Goal: Task Accomplishment & Management: Complete application form

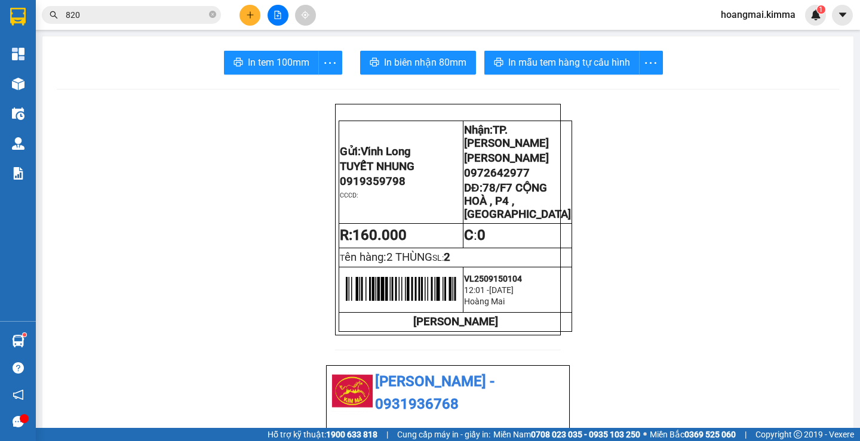
click at [251, 20] on button at bounding box center [249, 15] width 21 height 21
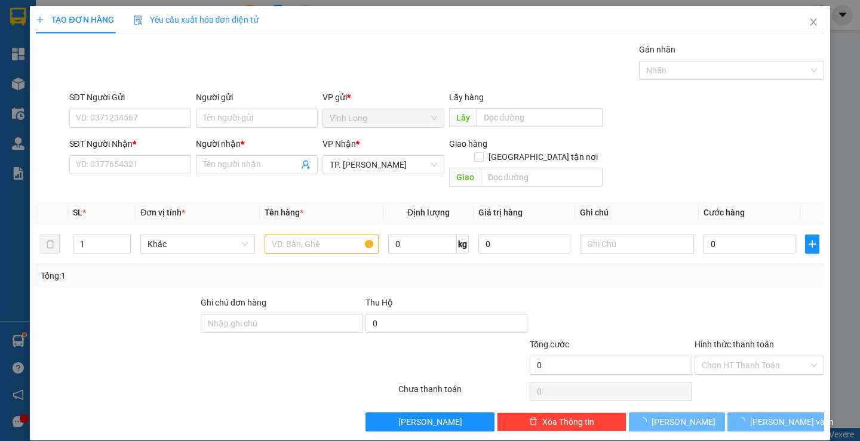
click at [155, 174] on div "SĐT Người Nhận * VD: 0377654321" at bounding box center [130, 158] width 122 height 42
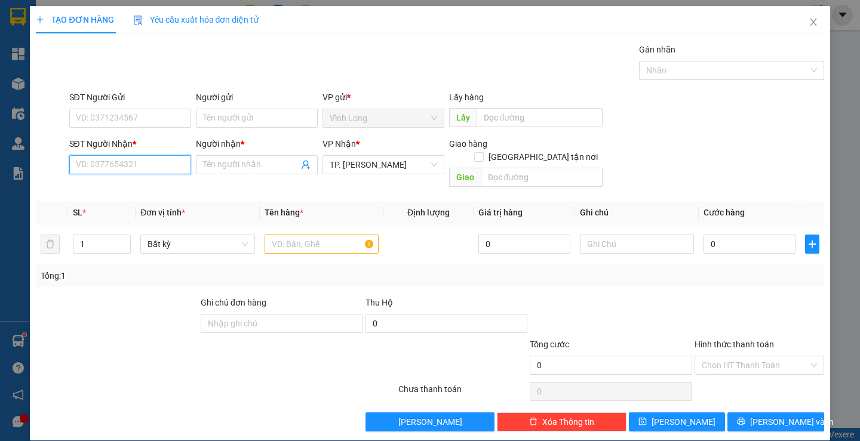
click at [148, 165] on input "SĐT Người Nhận *" at bounding box center [130, 164] width 122 height 19
click at [296, 238] on input "text" at bounding box center [321, 244] width 114 height 19
type input "THƯ NP"
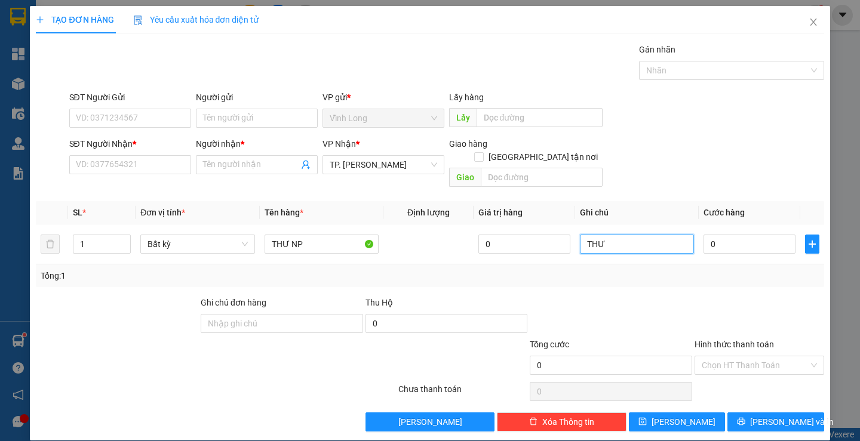
type input "THƯ"
type input "3"
type input "30"
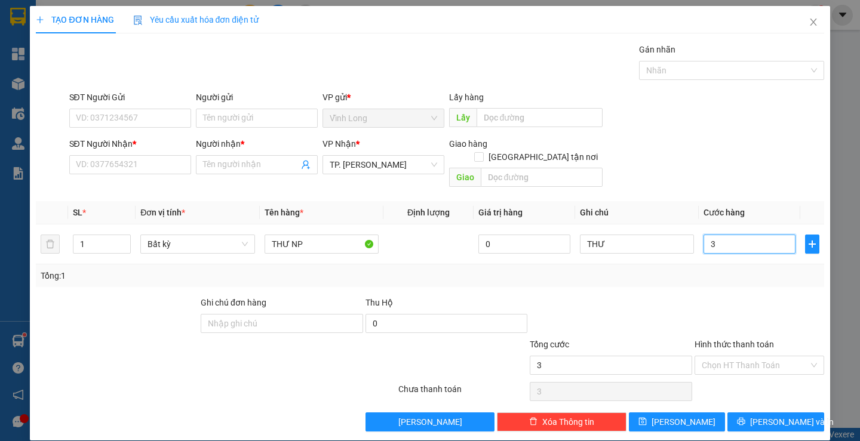
type input "30"
type input "30.000"
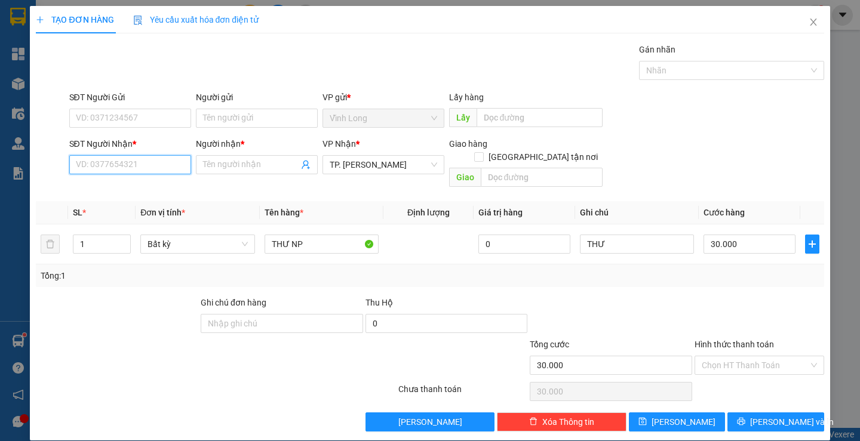
click at [154, 166] on input "SĐT Người Nhận *" at bounding box center [130, 164] width 122 height 19
click at [156, 166] on input "SĐT Người Nhận *" at bounding box center [130, 164] width 122 height 19
click at [211, 119] on input "Người gửi" at bounding box center [257, 118] width 122 height 19
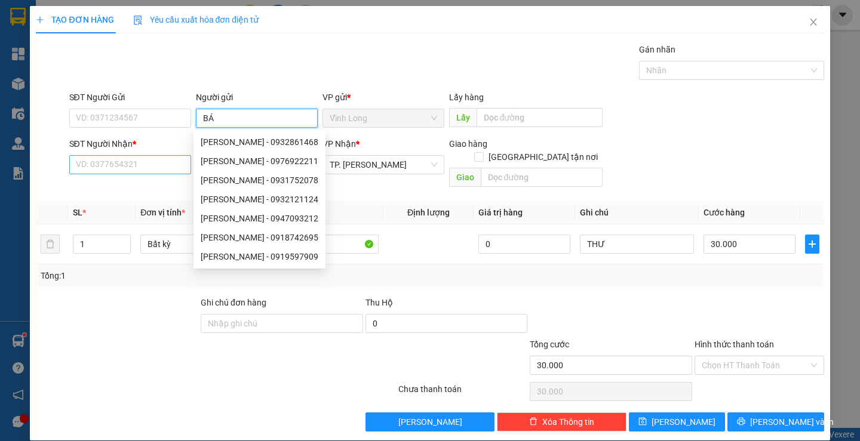
type input "BÁN"
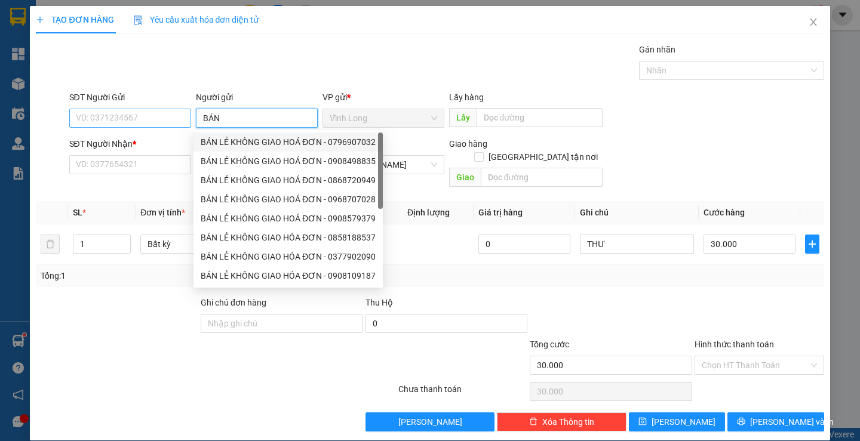
drag, startPoint x: 217, startPoint y: 138, endPoint x: 162, endPoint y: 125, distance: 55.8
click at [214, 139] on div "BÁN LẺ KHÔNG GIAO HOÁ ĐƠN - 0796907032" at bounding box center [288, 142] width 175 height 13
type input "0796907032"
type input "BÁN LẺ KHÔNG GIAO HOÁ ĐƠN"
click at [163, 123] on input "0796907032" at bounding box center [130, 118] width 122 height 19
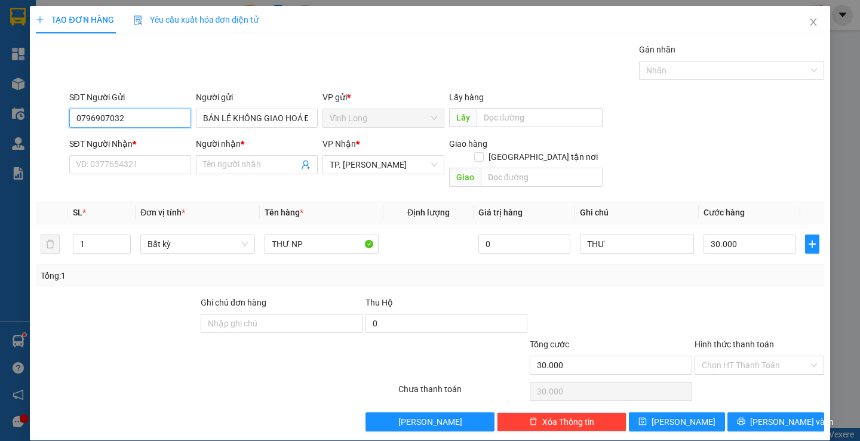
click at [163, 123] on input "0796907032" at bounding box center [130, 118] width 122 height 19
click at [145, 162] on input "SĐT Người Nhận *" at bounding box center [130, 164] width 122 height 19
click at [170, 165] on input "SĐT Người Nhận *" at bounding box center [130, 164] width 122 height 19
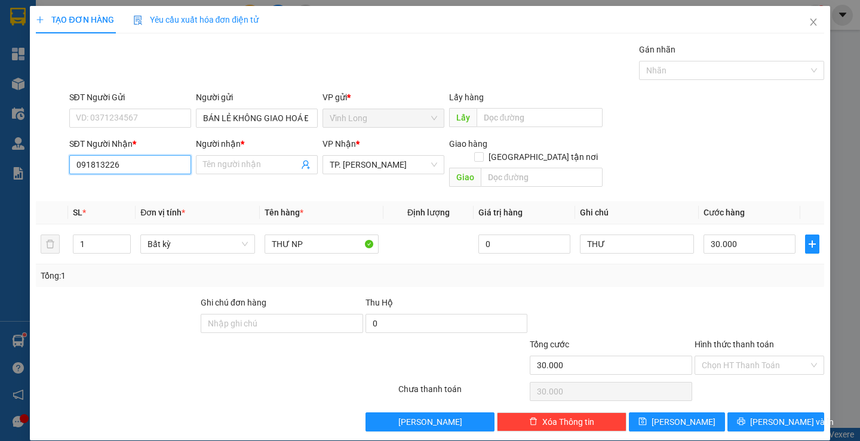
type input "0918132264"
click at [140, 186] on div "0918132264 - A VỸ" at bounding box center [128, 188] width 106 height 13
type input "A VỸ"
type input "0918132264"
click at [656, 296] on div at bounding box center [610, 317] width 165 height 42
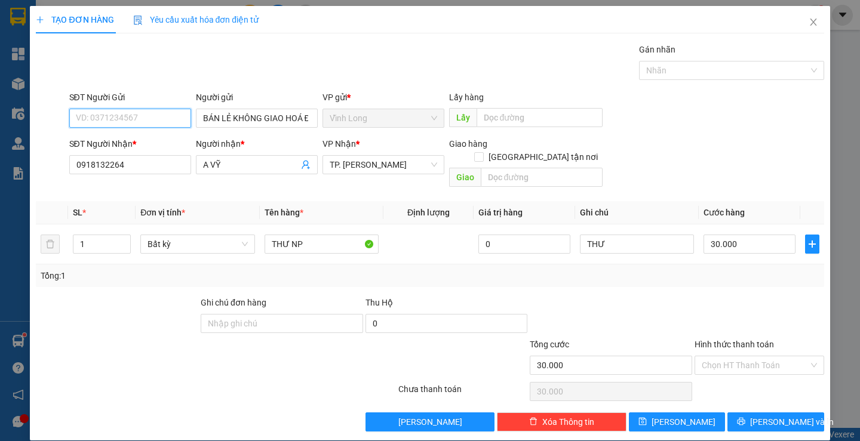
click at [161, 121] on input "SĐT Người Gửi" at bounding box center [130, 118] width 122 height 19
click at [266, 67] on div "Gói vận chuyển * Tiêu chuẩn Gán nhãn Nhãn" at bounding box center [446, 64] width 759 height 42
click at [145, 119] on input "SĐT Người Gửi" at bounding box center [130, 118] width 122 height 19
drag, startPoint x: 124, startPoint y: 140, endPoint x: 158, endPoint y: 141, distance: 34.1
click at [124, 140] on div "0918488453 - TRANG" at bounding box center [128, 142] width 106 height 13
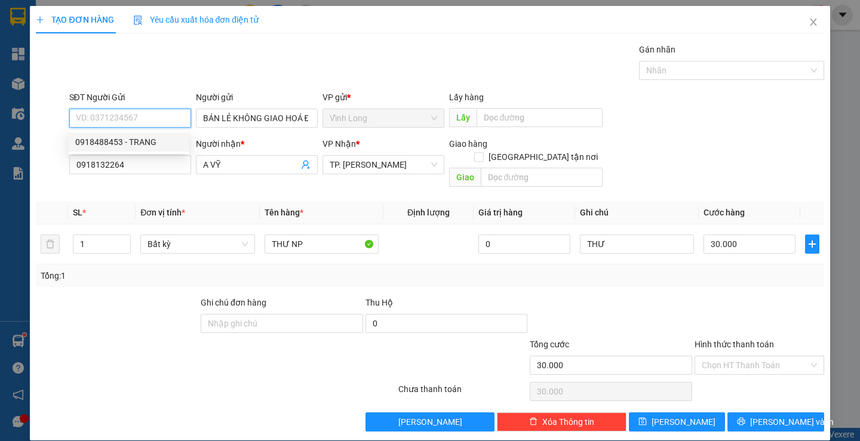
type input "0918488453"
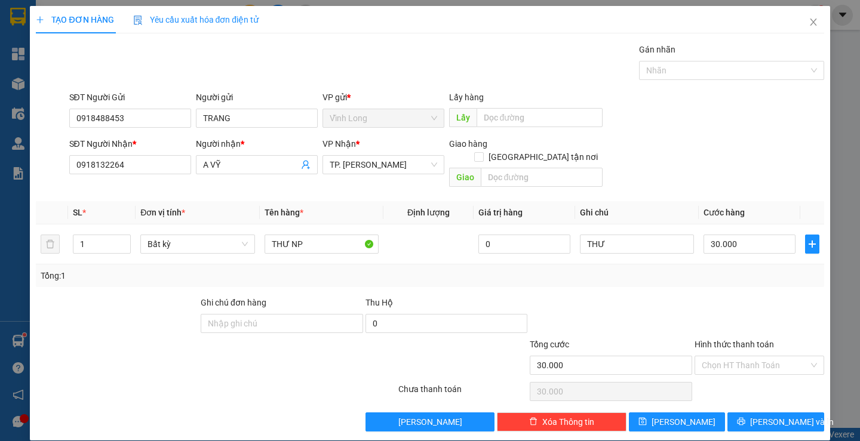
click at [272, 107] on div "Người gửi" at bounding box center [257, 100] width 122 height 18
click at [269, 119] on input "TRANG" at bounding box center [257, 118] width 122 height 19
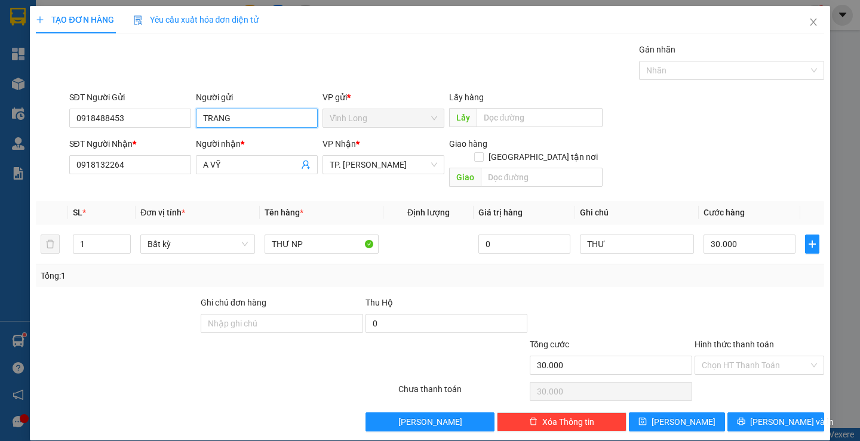
click at [269, 119] on input "TRANG" at bounding box center [257, 118] width 122 height 19
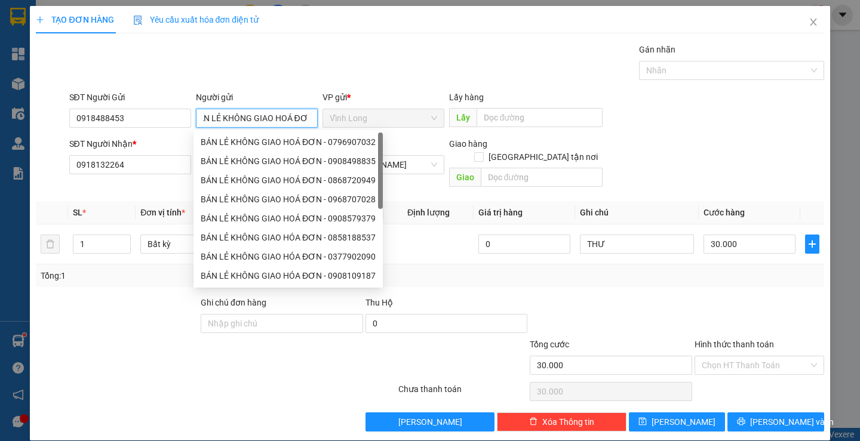
scroll to position [0, 17]
type input "BÁN LẺ KHÔNG GIAO HOÁ ĐƠN"
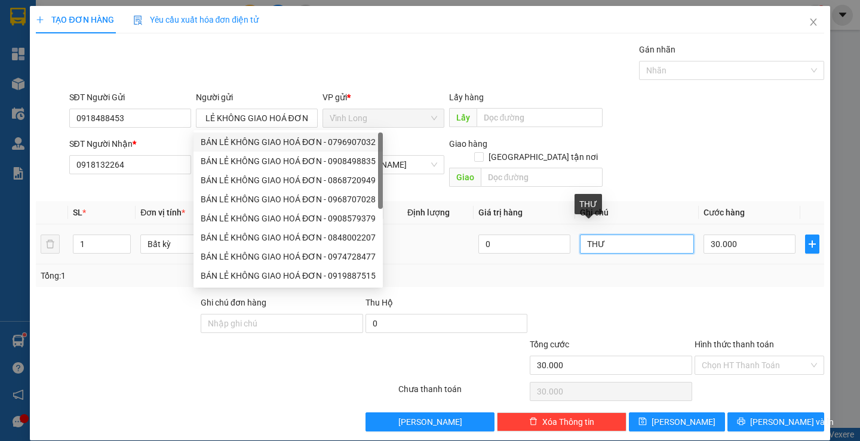
click at [614, 235] on input "THƯ" at bounding box center [637, 244] width 114 height 19
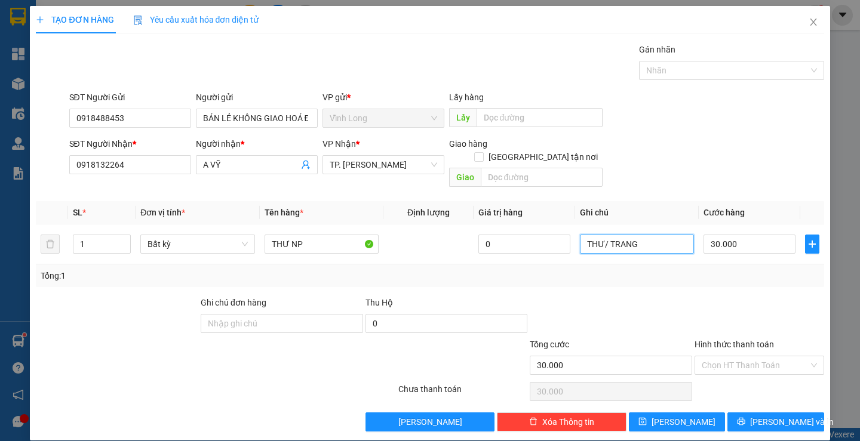
type input "THƯ/ TRANG"
click at [707, 296] on div at bounding box center [759, 317] width 132 height 42
click at [757, 356] on input "Hình thức thanh toán" at bounding box center [754, 365] width 107 height 18
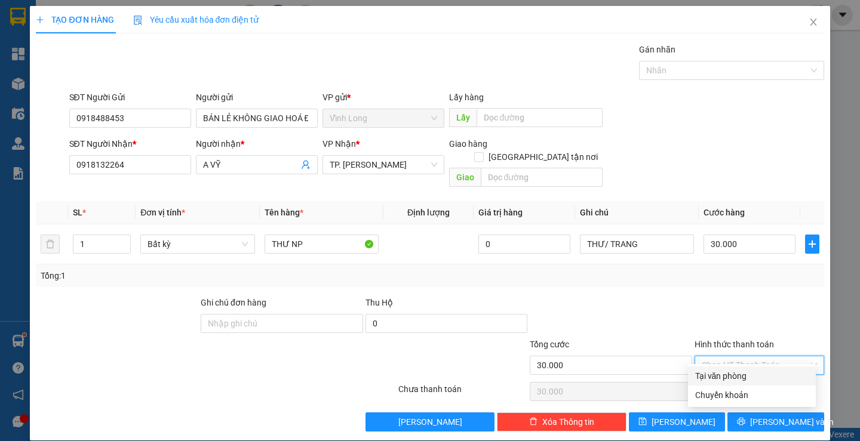
click at [728, 371] on div "Tại văn phòng" at bounding box center [751, 376] width 113 height 13
type input "0"
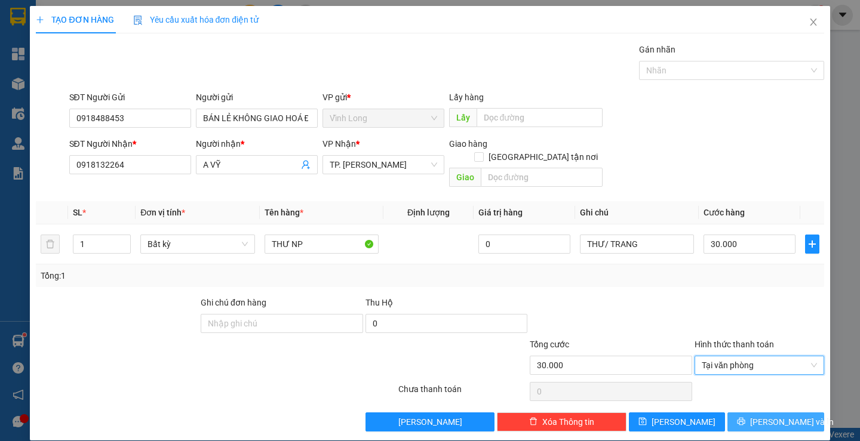
click at [759, 416] on span "[PERSON_NAME] và In" at bounding box center [792, 422] width 84 height 13
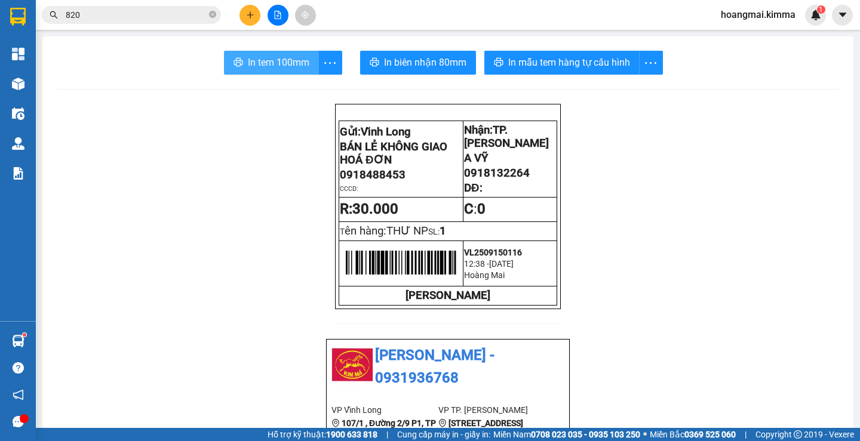
click at [268, 63] on span "In tem 100mm" at bounding box center [278, 62] width 61 height 15
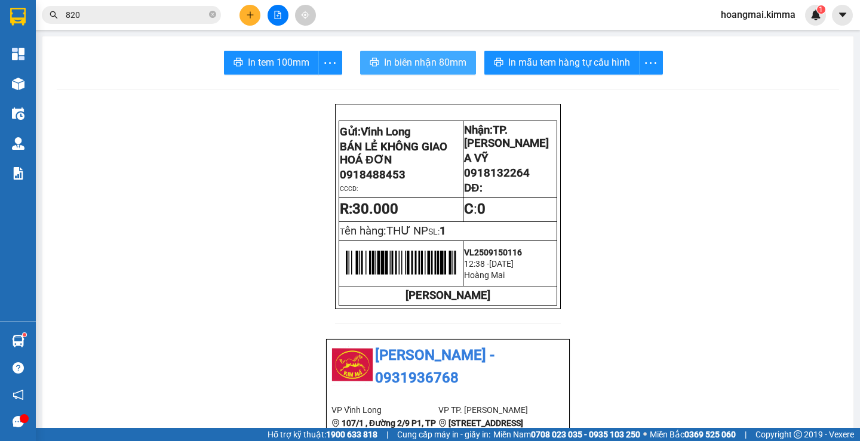
click at [413, 68] on span "In biên nhận 80mm" at bounding box center [425, 62] width 82 height 15
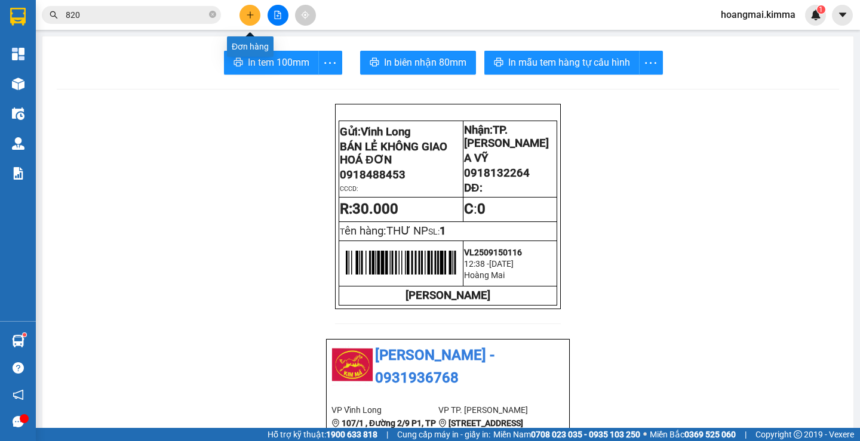
click at [250, 19] on button at bounding box center [249, 15] width 21 height 21
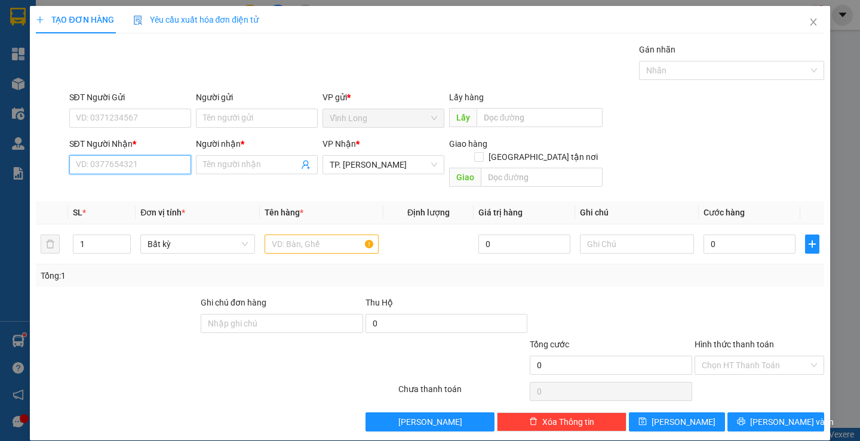
click at [146, 167] on input "SĐT Người Nhận *" at bounding box center [130, 164] width 122 height 19
click at [315, 235] on input "text" at bounding box center [321, 244] width 114 height 19
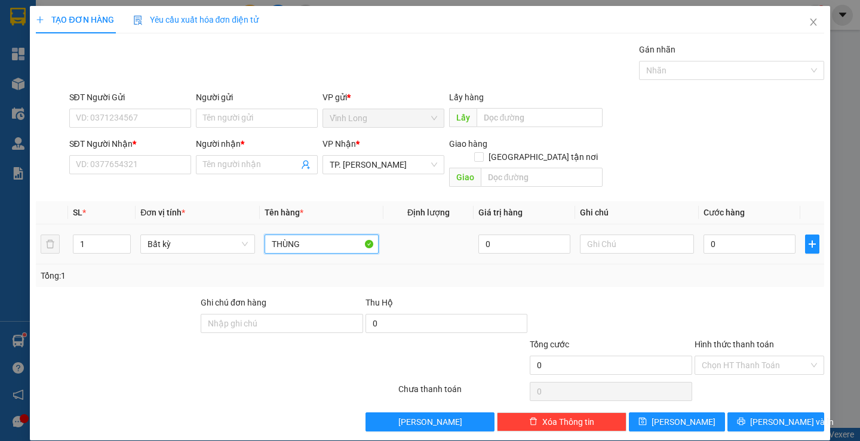
type input "THÙNG"
type input "THƯ"
type input "3"
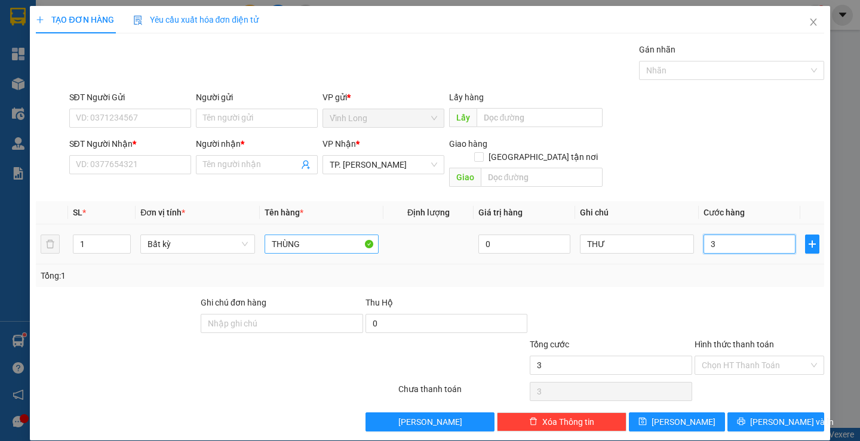
type input "30"
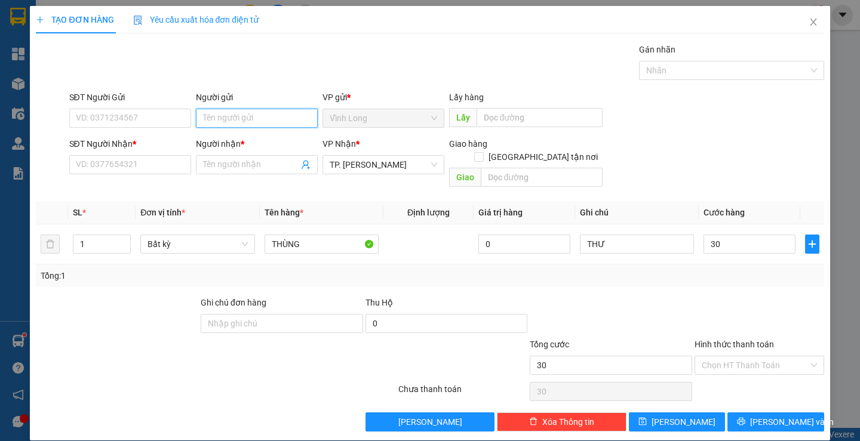
type input "30.000"
click at [219, 116] on input "Người gửi" at bounding box center [257, 118] width 122 height 19
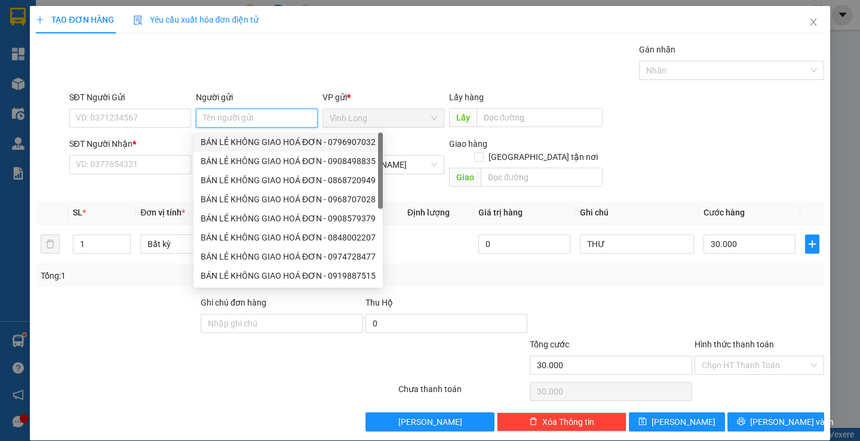
drag, startPoint x: 246, startPoint y: 144, endPoint x: 188, endPoint y: 136, distance: 58.5
click at [242, 144] on div "BÁN LẺ KHÔNG GIAO HOÁ ĐƠN - 0796907032" at bounding box center [288, 142] width 175 height 13
type input "0796907032"
type input "BÁN LẺ KHÔNG GIAO HOÁ ĐƠN"
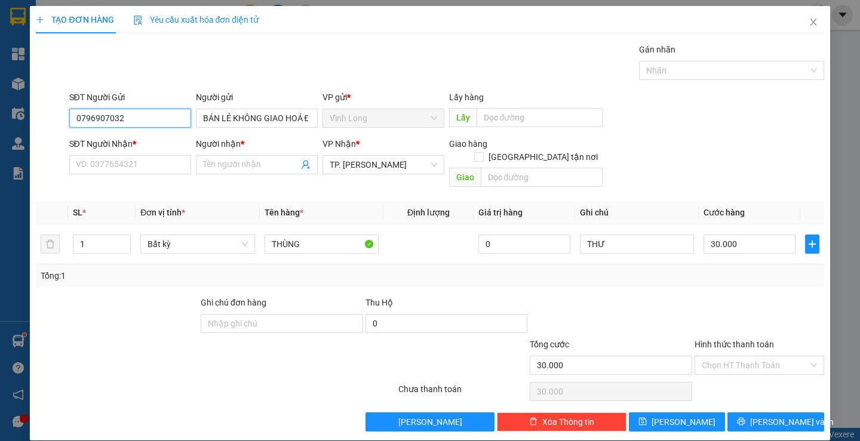
drag, startPoint x: 156, startPoint y: 121, endPoint x: 148, endPoint y: 121, distance: 7.8
click at [148, 121] on input "0796907032" at bounding box center [130, 118] width 122 height 19
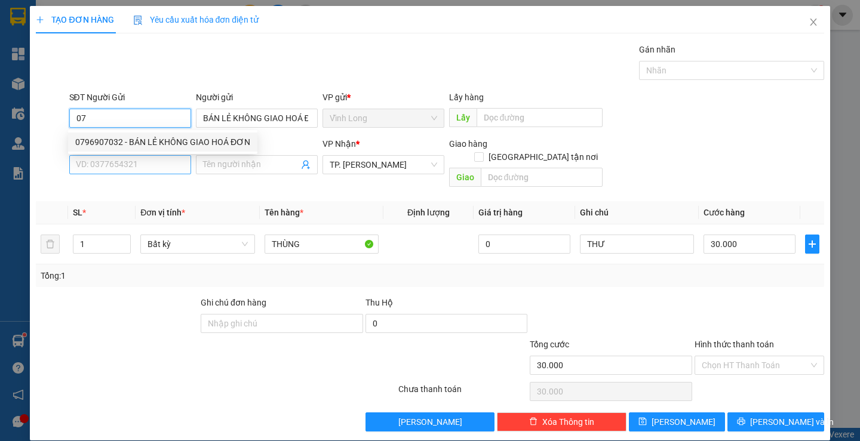
type input "0"
click at [145, 169] on input "SĐT Người Nhận *" at bounding box center [130, 164] width 122 height 19
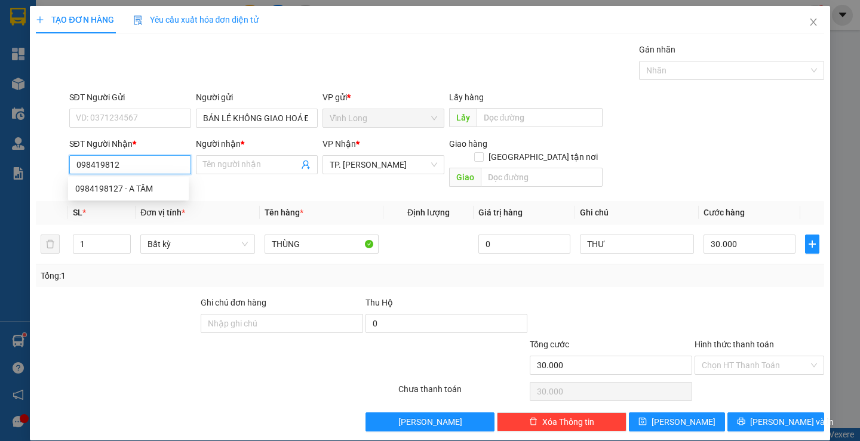
type input "0984198127"
click at [109, 186] on div "0984198127 - A TÂM" at bounding box center [128, 188] width 106 height 13
type input "A TÂM"
type input "0984198127"
click at [681, 296] on div at bounding box center [610, 317] width 165 height 42
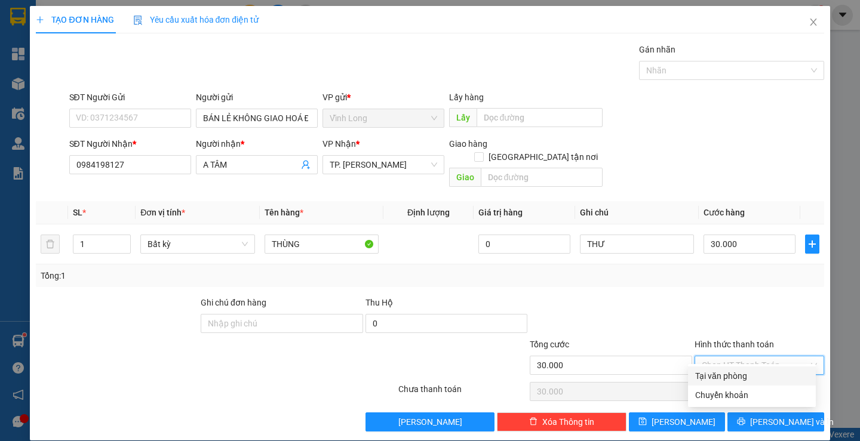
click at [764, 356] on input "Hình thức thanh toán" at bounding box center [754, 365] width 107 height 18
click at [722, 371] on div "Tại văn phòng" at bounding box center [751, 376] width 113 height 13
type input "0"
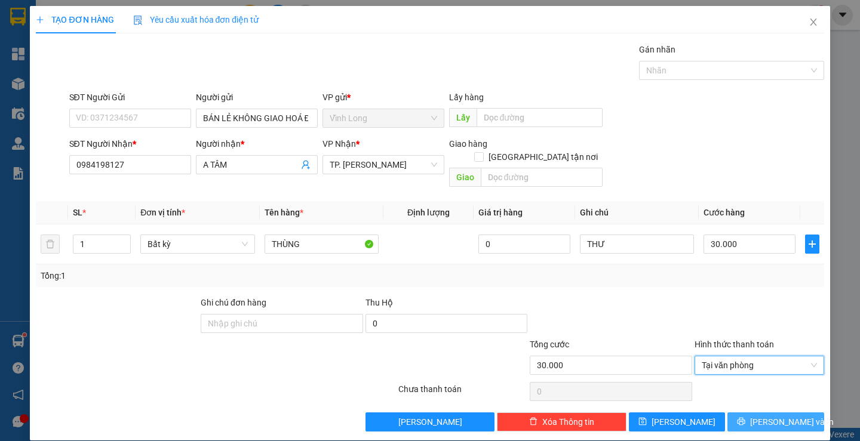
click at [745, 417] on icon "printer" at bounding box center [741, 421] width 8 height 8
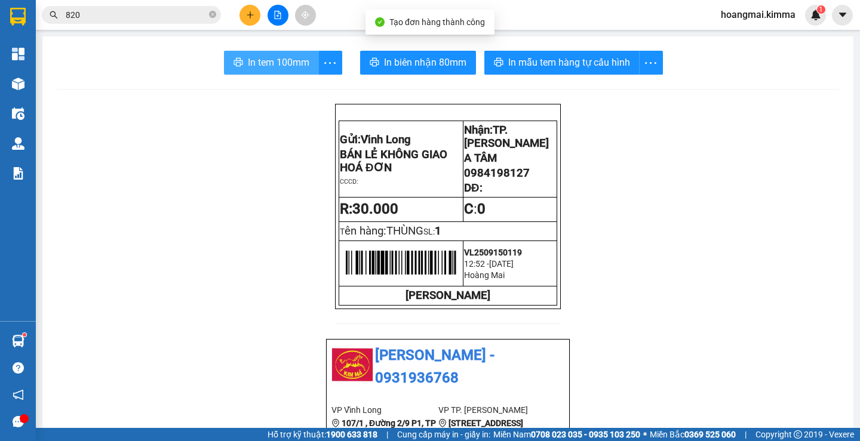
click at [280, 71] on button "In tem 100mm" at bounding box center [271, 63] width 95 height 24
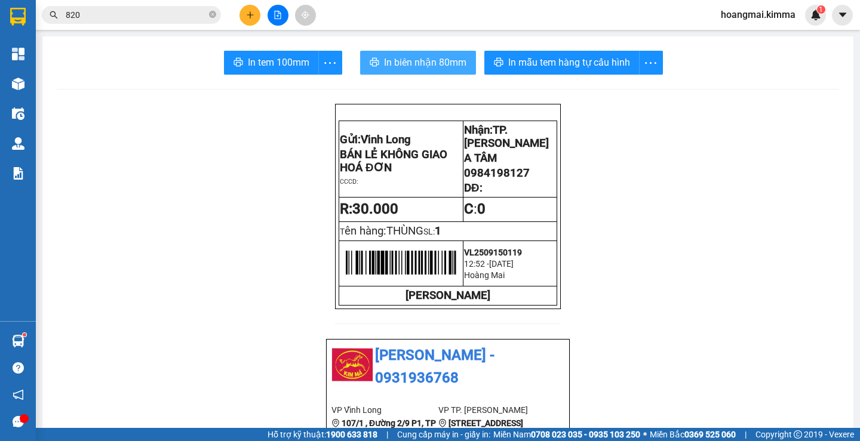
click at [396, 67] on span "In biên nhận 80mm" at bounding box center [425, 62] width 82 height 15
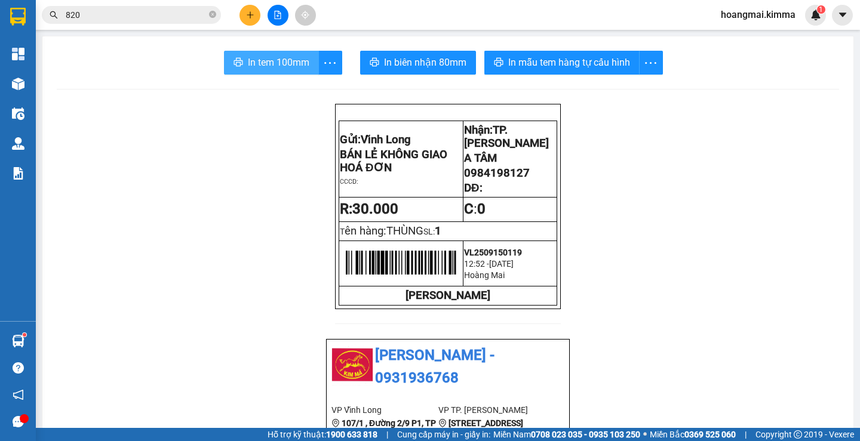
click at [270, 64] on span "In tem 100mm" at bounding box center [278, 62] width 61 height 15
click at [246, 11] on icon "plus" at bounding box center [250, 15] width 8 height 8
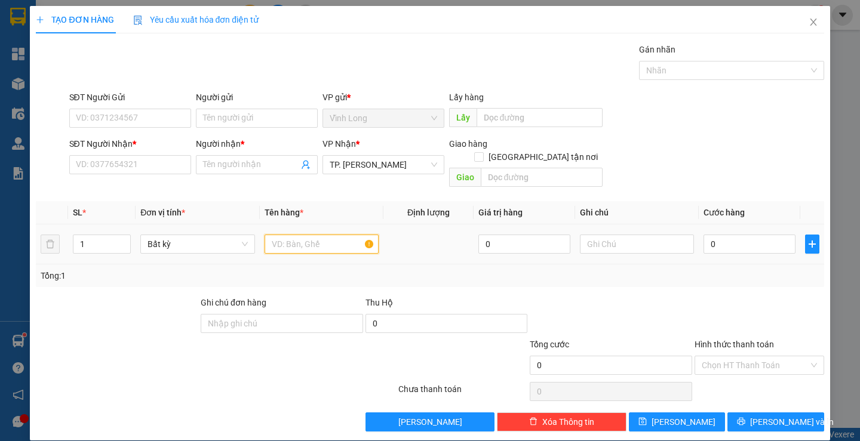
click at [281, 235] on input "text" at bounding box center [321, 244] width 114 height 19
type input "GÓI DẸP"
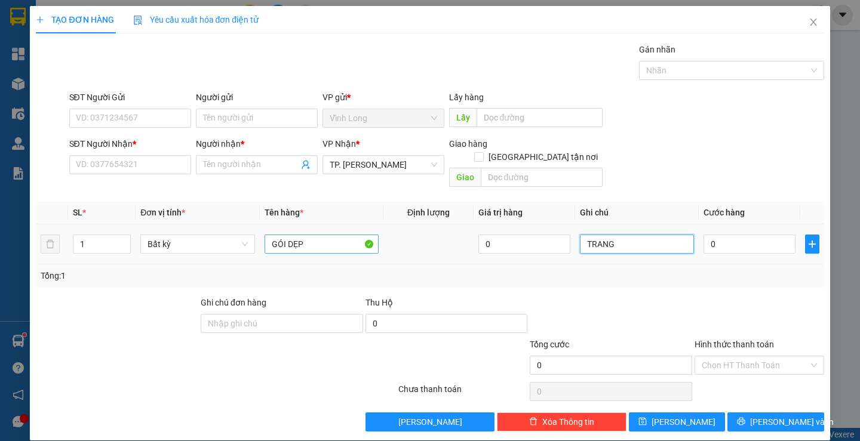
type input "TRANG"
type input "3"
type input "30"
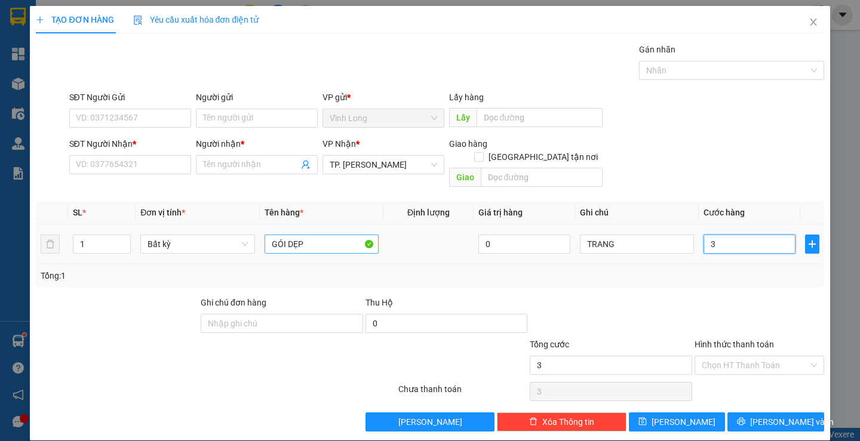
type input "30"
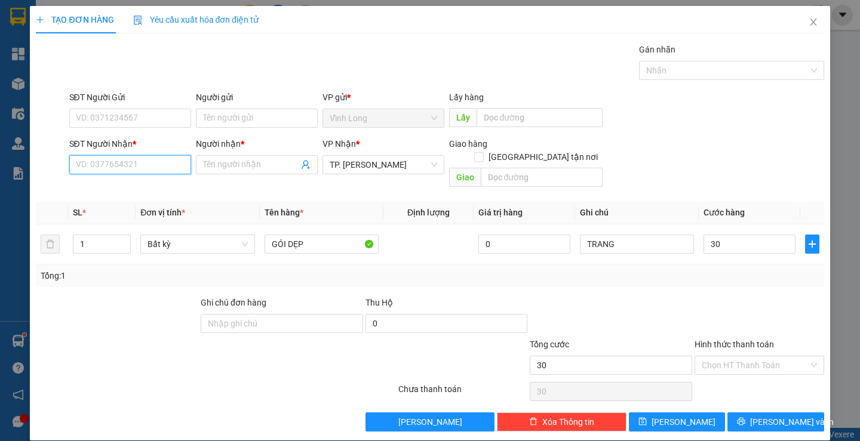
type input "30.000"
click at [122, 158] on input "SĐT Người Nhận *" at bounding box center [130, 164] width 122 height 19
type input "0913100848"
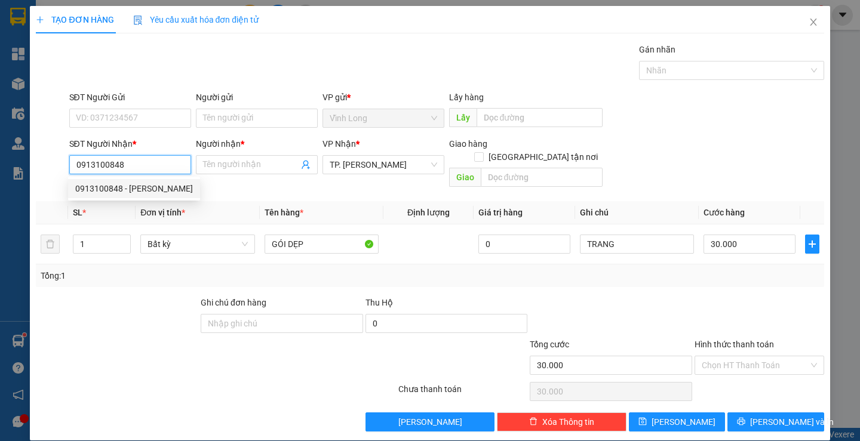
click at [131, 193] on div "0913100848 - ANH KHẢI" at bounding box center [134, 188] width 118 height 13
type input "ANH KHẢI"
type input "0913100848"
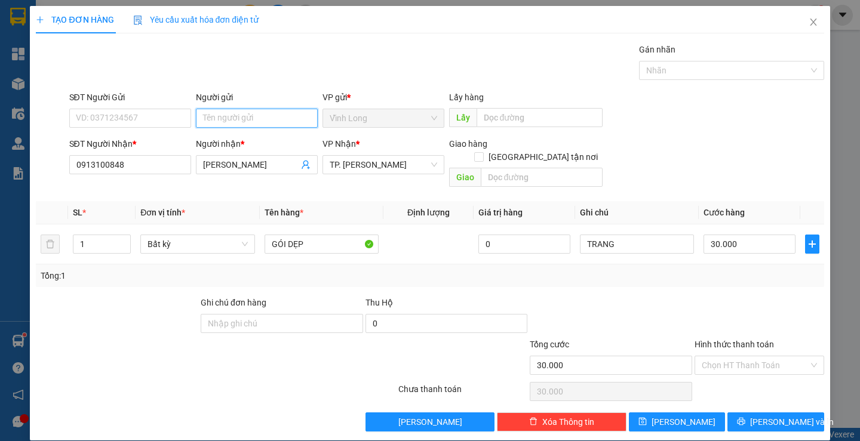
click at [247, 117] on input "Người gửi" at bounding box center [257, 118] width 122 height 19
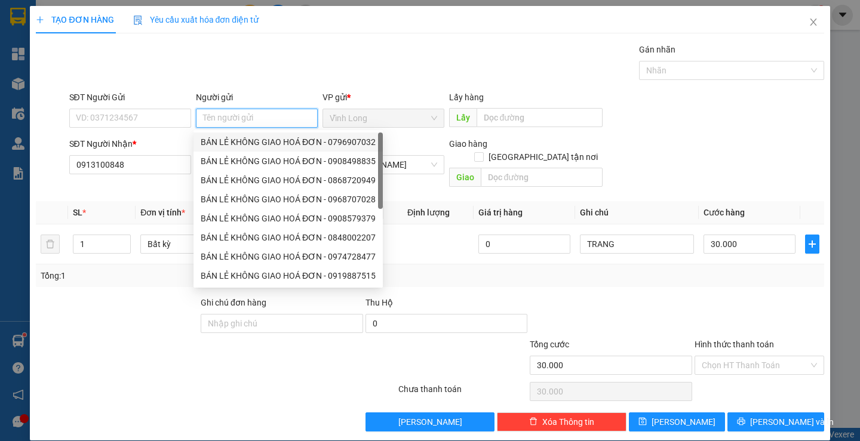
click at [243, 149] on div "BÁN LẺ KHÔNG GIAO HOÁ ĐƠN - 0796907032" at bounding box center [287, 142] width 189 height 19
type input "0796907032"
type input "BÁN LẺ KHÔNG GIAO HOÁ ĐƠN"
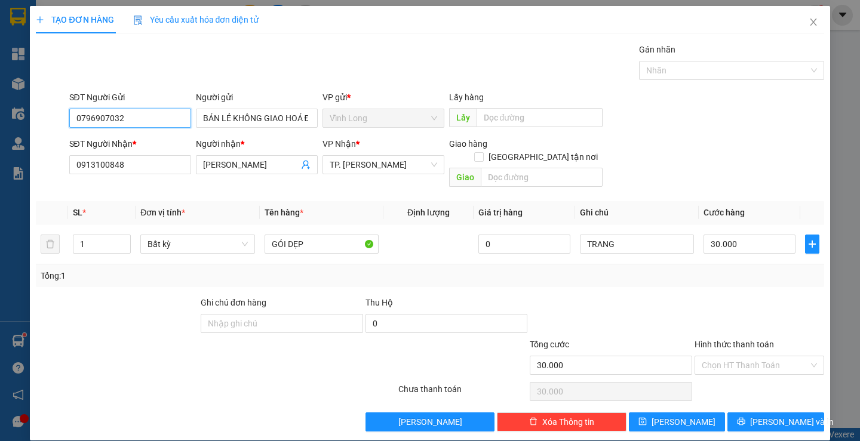
drag, startPoint x: 150, startPoint y: 118, endPoint x: 69, endPoint y: 130, distance: 82.0
click at [69, 130] on div "SĐT Người Gửi 0796907032 0796907032" at bounding box center [130, 112] width 122 height 42
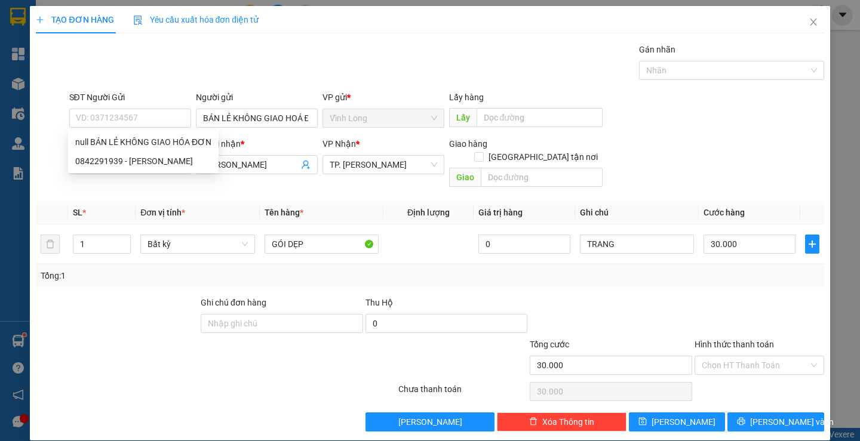
click at [337, 48] on div "Gói vận chuyển * Tiêu chuẩn Gán nhãn Nhãn" at bounding box center [446, 64] width 759 height 42
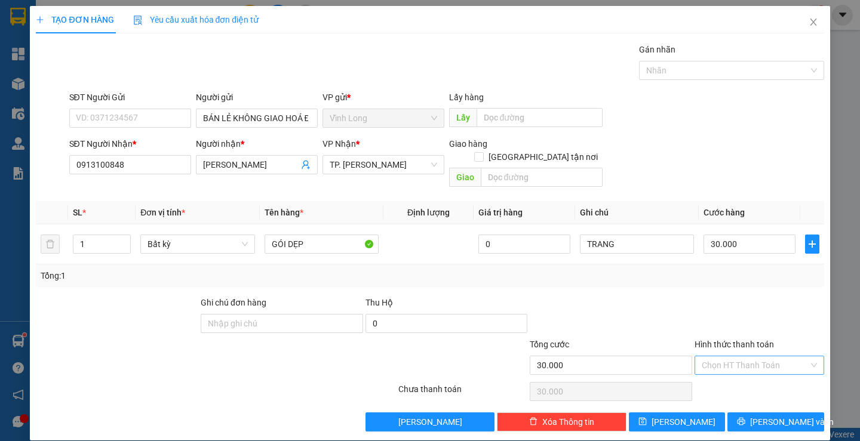
click at [727, 358] on input "Hình thức thanh toán" at bounding box center [754, 365] width 107 height 18
click at [727, 377] on div "Tại văn phòng" at bounding box center [751, 376] width 113 height 13
type input "0"
click at [761, 416] on span "[PERSON_NAME] và In" at bounding box center [792, 422] width 84 height 13
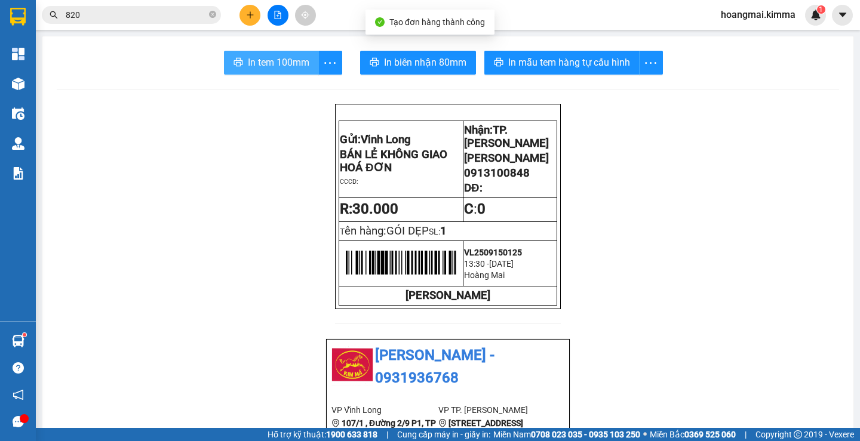
click at [268, 67] on span "In tem 100mm" at bounding box center [278, 62] width 61 height 15
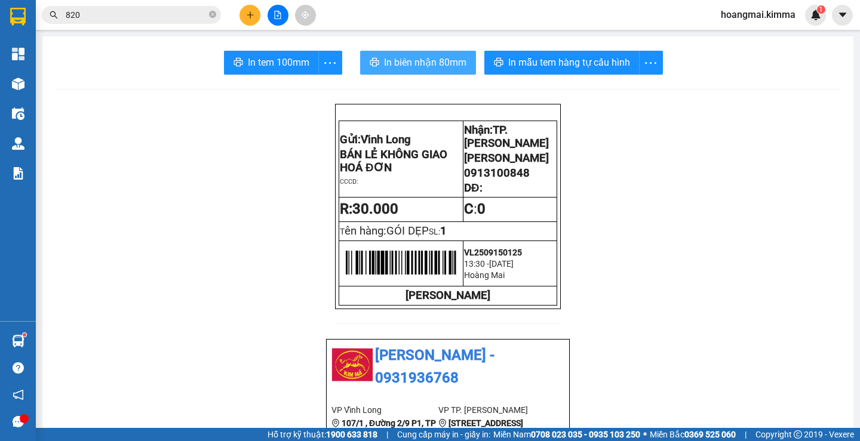
click at [404, 56] on span "In biên nhận 80mm" at bounding box center [425, 62] width 82 height 15
click at [244, 13] on button at bounding box center [249, 15] width 21 height 21
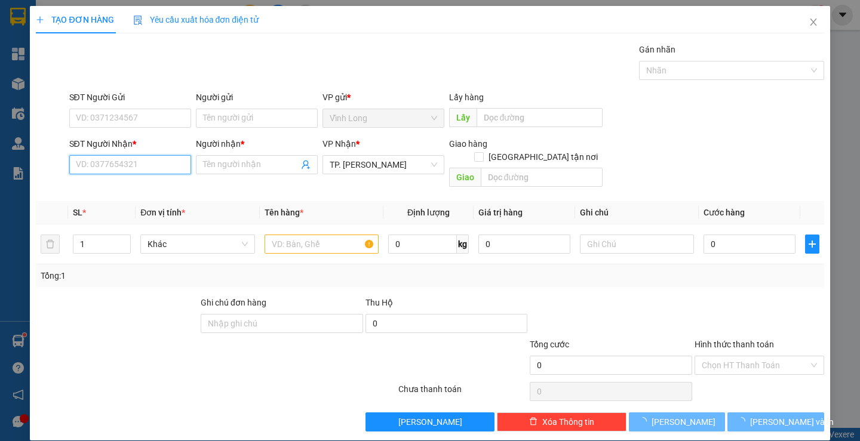
click at [146, 164] on input "SĐT Người Nhận *" at bounding box center [130, 164] width 122 height 19
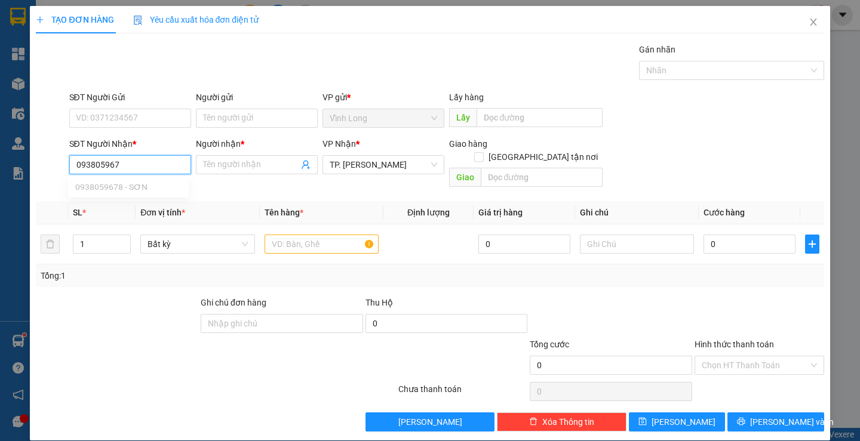
type input "0938059678"
click at [127, 179] on div "0938059678 - SƠN" at bounding box center [128, 188] width 121 height 19
type input "SƠN"
type input "0938059678"
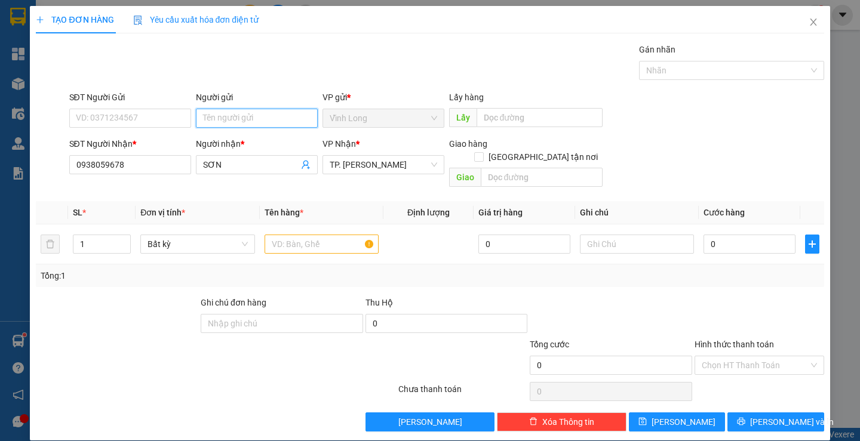
click at [214, 115] on input "Người gửi" at bounding box center [257, 118] width 122 height 19
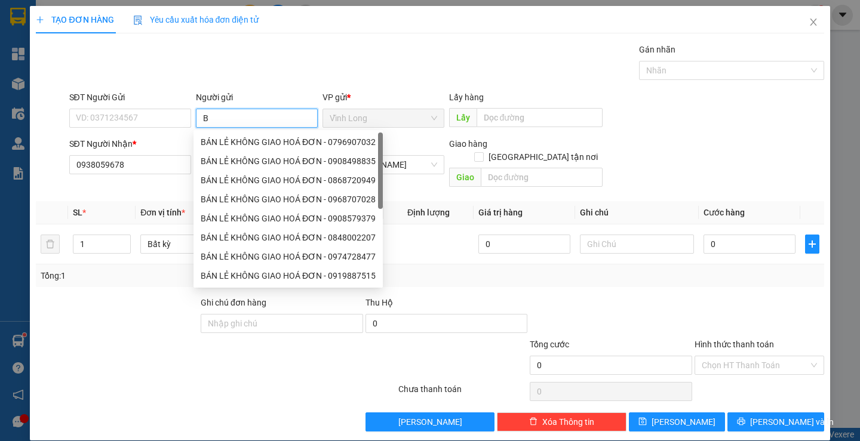
type input "BÁ"
click at [223, 139] on div "BÁN LẺ KHÔNG GIAO HOÁ ĐƠN - 0777921704" at bounding box center [288, 142] width 175 height 13
type input "0777921704"
type input "BÁN LẺ KHÔNG GIAO HOÁ ĐƠN"
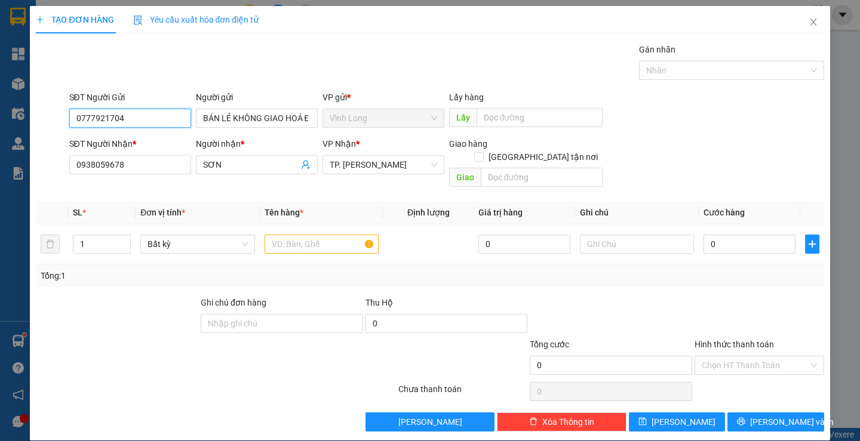
drag, startPoint x: 156, startPoint y: 115, endPoint x: 0, endPoint y: 137, distance: 158.0
click at [0, 137] on div "TẠO ĐƠN HÀNG Yêu cầu xuất hóa đơn điện tử Transit Pickup Surcharge Ids Transit …" at bounding box center [430, 220] width 860 height 441
drag, startPoint x: 347, startPoint y: 226, endPoint x: 343, endPoint y: 205, distance: 20.7
click at [346, 235] on input "text" at bounding box center [321, 244] width 114 height 19
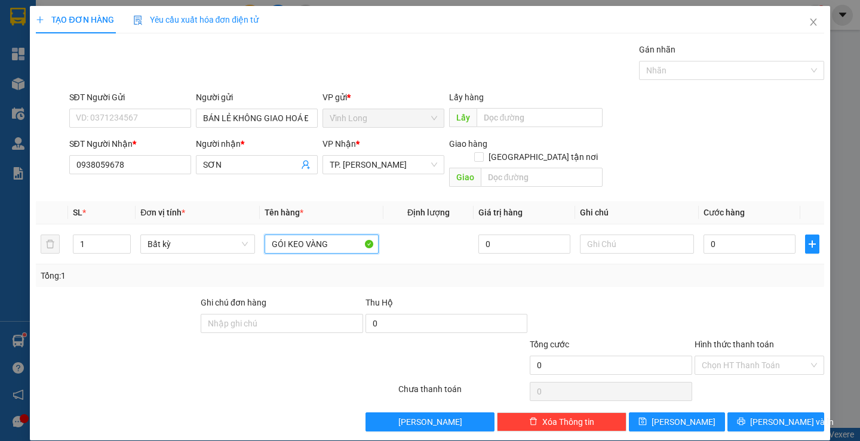
type input "GÓI KEO VÀNG"
type input "TRANG"
type input "2"
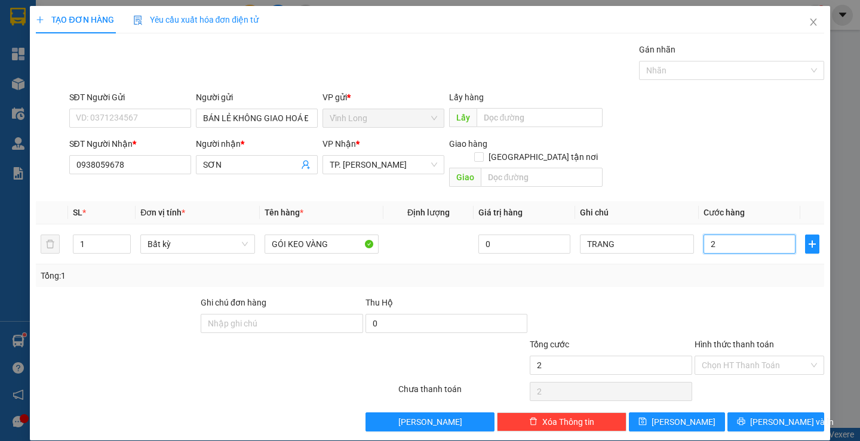
type input "20"
type input "20.000"
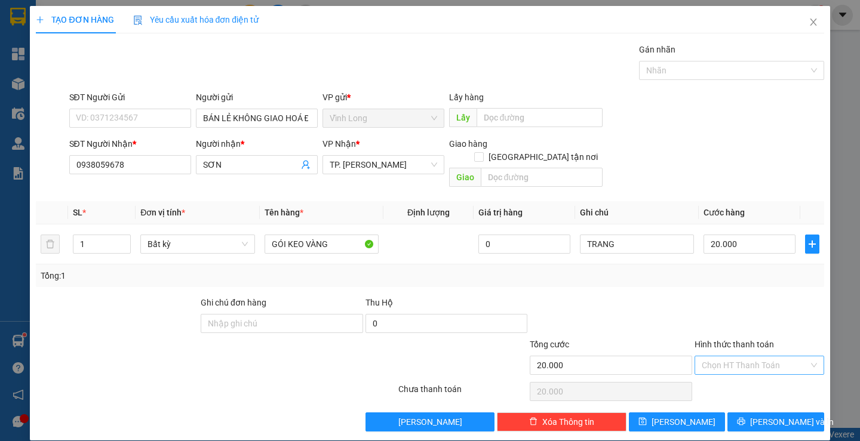
click at [716, 359] on input "Hình thức thanh toán" at bounding box center [754, 365] width 107 height 18
click at [716, 372] on div "Tại văn phòng" at bounding box center [751, 376] width 113 height 13
type input "0"
click at [728, 413] on button "[PERSON_NAME] và In" at bounding box center [775, 422] width 96 height 19
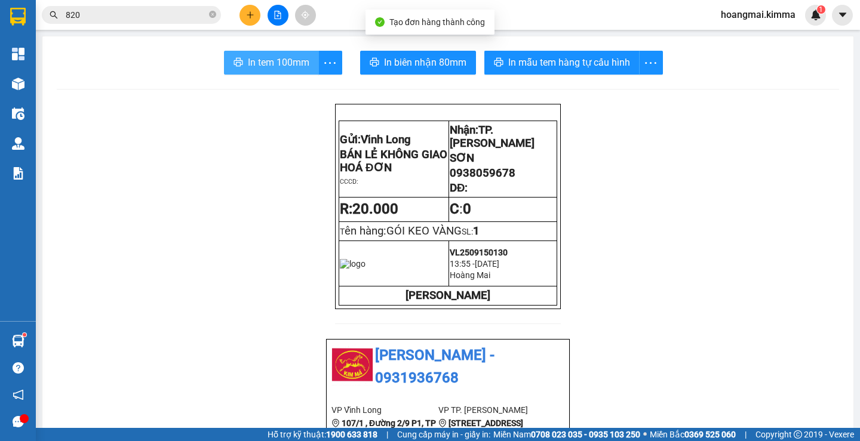
click at [293, 65] on span "In tem 100mm" at bounding box center [278, 62] width 61 height 15
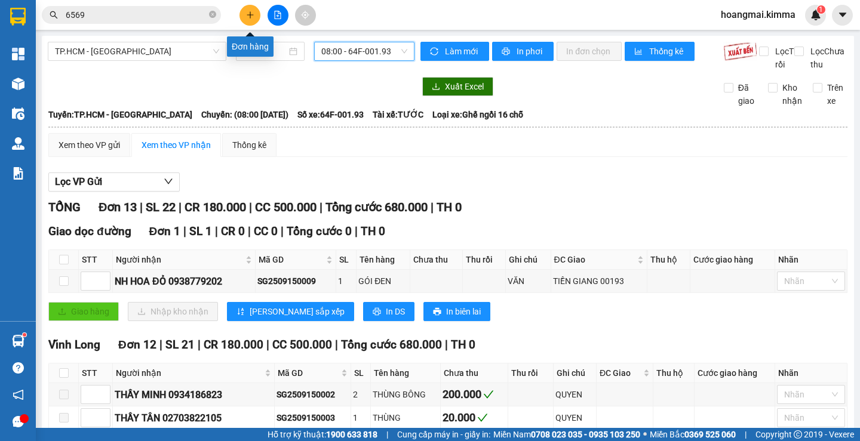
click at [252, 19] on button at bounding box center [249, 15] width 21 height 21
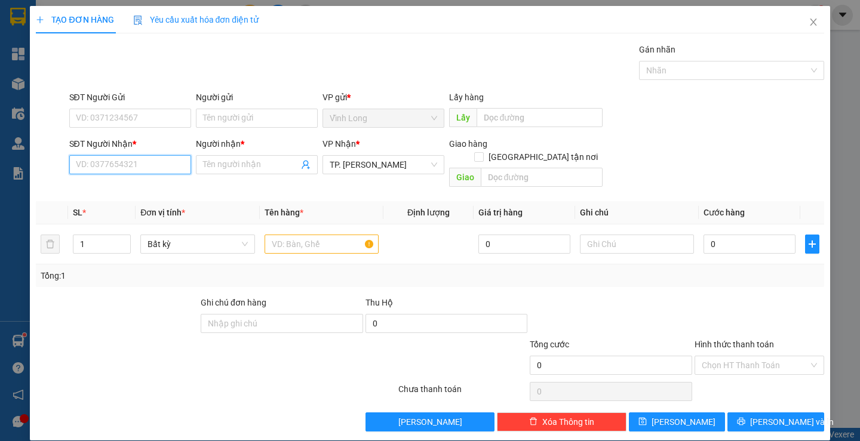
click at [149, 167] on input "SĐT Người Nhận *" at bounding box center [130, 164] width 122 height 19
drag, startPoint x: 126, startPoint y: 190, endPoint x: 184, endPoint y: 205, distance: 60.4
click at [136, 192] on div "0797198205 - HOÀNG" at bounding box center [128, 188] width 106 height 13
type input "0797198205"
type input "HOÀNG"
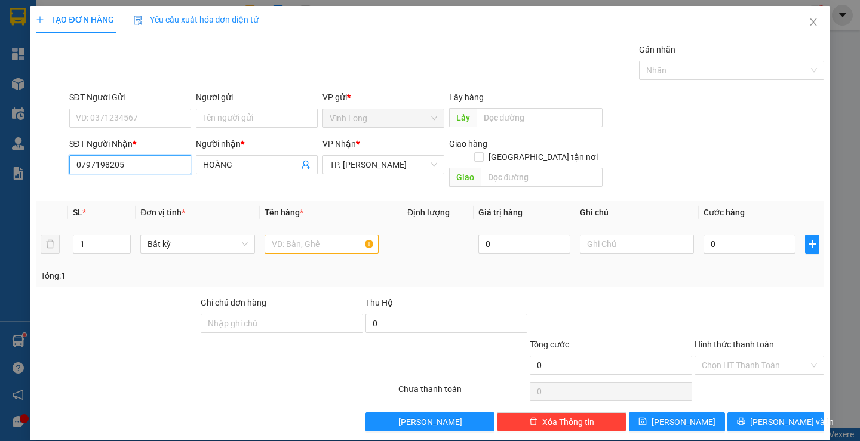
type input "0797198205"
click at [295, 235] on input "text" at bounding box center [321, 244] width 114 height 19
type input "GÓI"
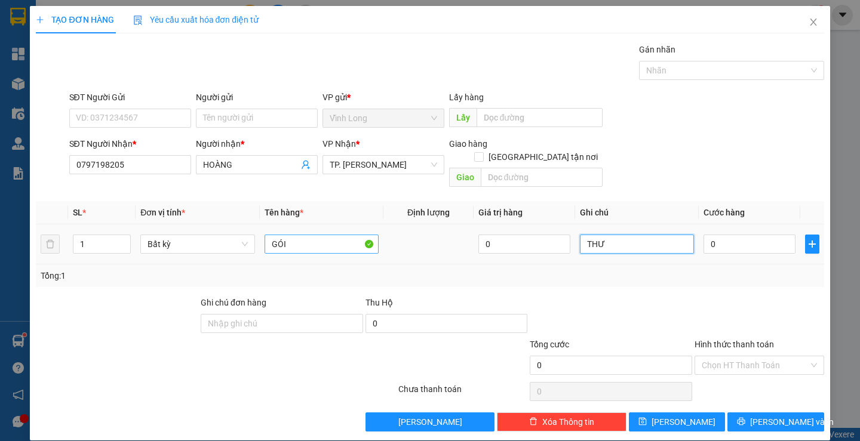
type input "THƯ"
type input "3"
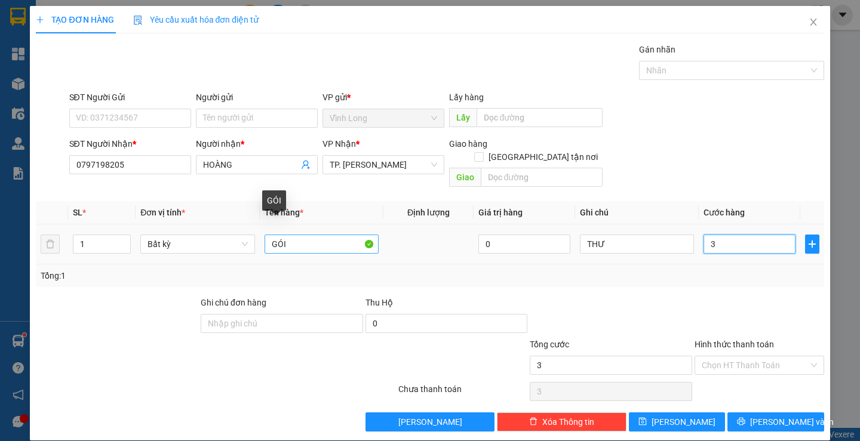
type input "30"
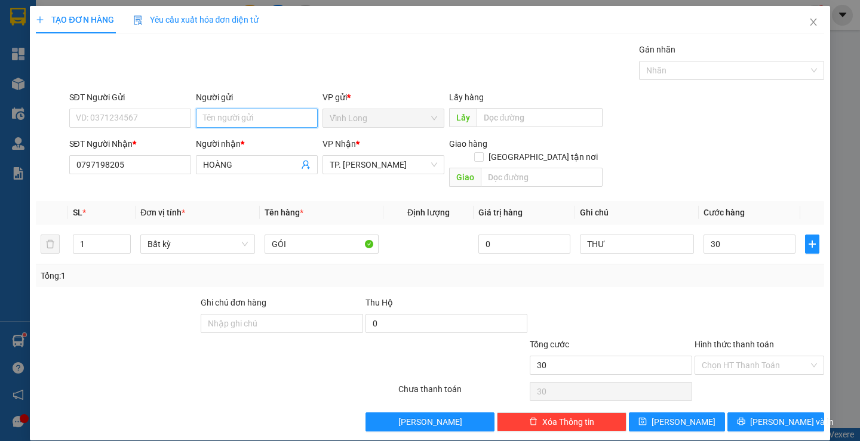
type input "30.000"
click at [260, 121] on input "Người gửi" at bounding box center [257, 118] width 122 height 19
type input "BÁN"
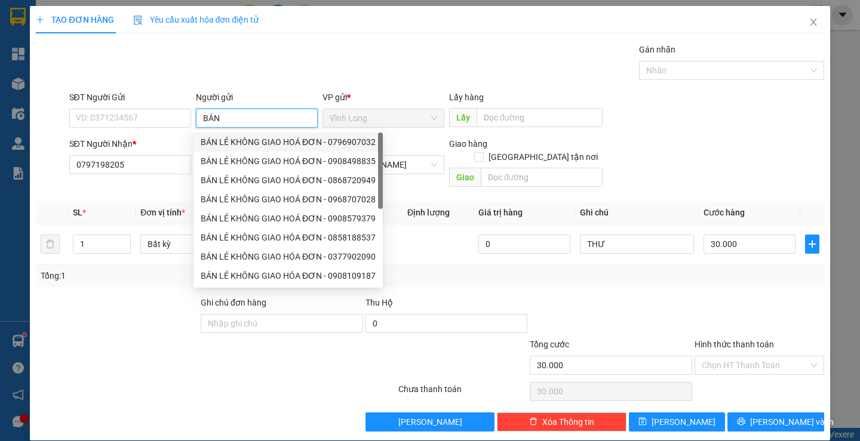
click at [229, 137] on div "BÁN LẺ KHÔNG GIAO HOÁ ĐƠN - 0796907032" at bounding box center [288, 142] width 175 height 13
type input "0796907032"
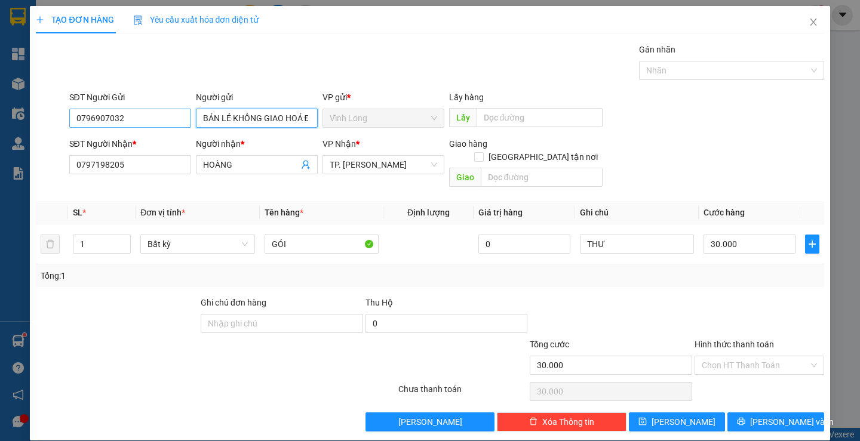
type input "BÁN LẺ KHÔNG GIAO HOÁ ĐƠN"
click at [151, 121] on input "0796907032" at bounding box center [130, 118] width 122 height 19
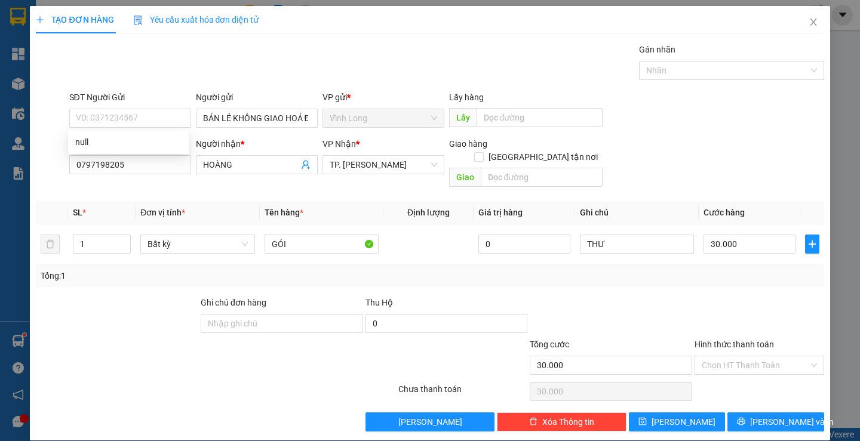
click at [716, 296] on div at bounding box center [759, 317] width 132 height 42
click at [741, 296] on div at bounding box center [759, 317] width 132 height 42
click at [758, 356] on input "Hình thức thanh toán" at bounding box center [754, 365] width 107 height 18
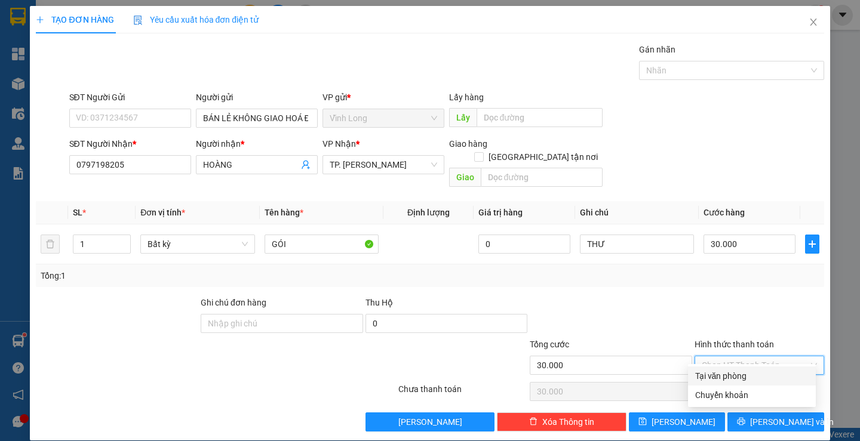
click at [719, 373] on div "Tại văn phòng" at bounding box center [751, 376] width 113 height 13
type input "0"
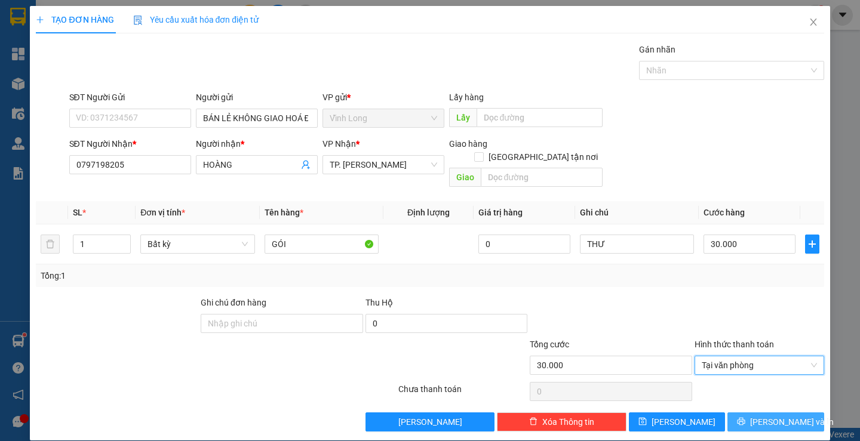
click at [745, 417] on icon "printer" at bounding box center [741, 421] width 8 height 8
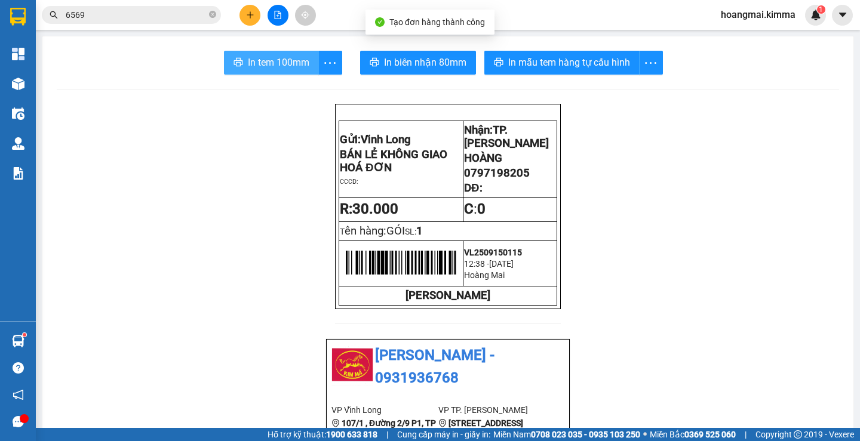
click at [267, 62] on span "In tem 100mm" at bounding box center [278, 62] width 61 height 15
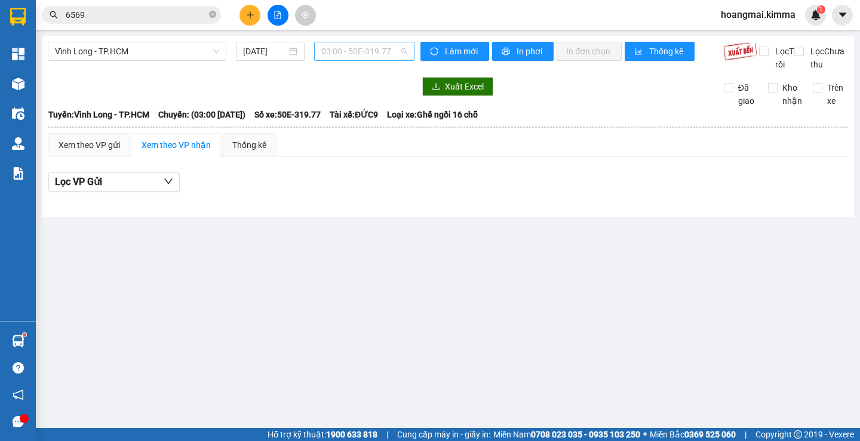
click at [334, 50] on span "03:00 - 50E-319.77" at bounding box center [364, 51] width 86 height 18
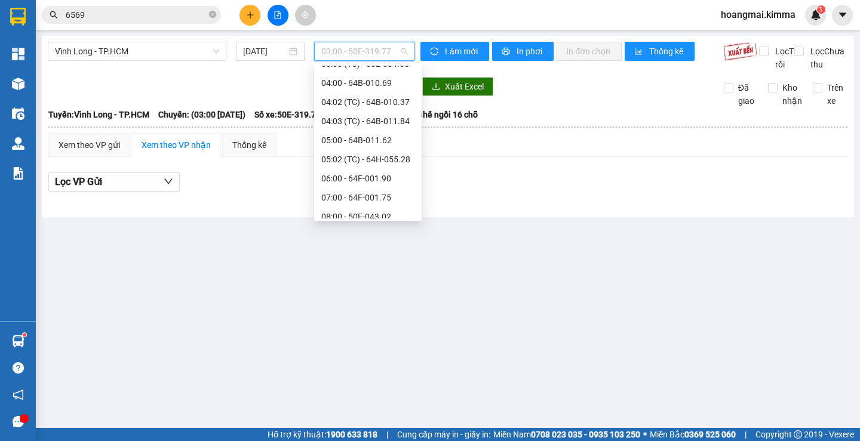
scroll to position [119, 0]
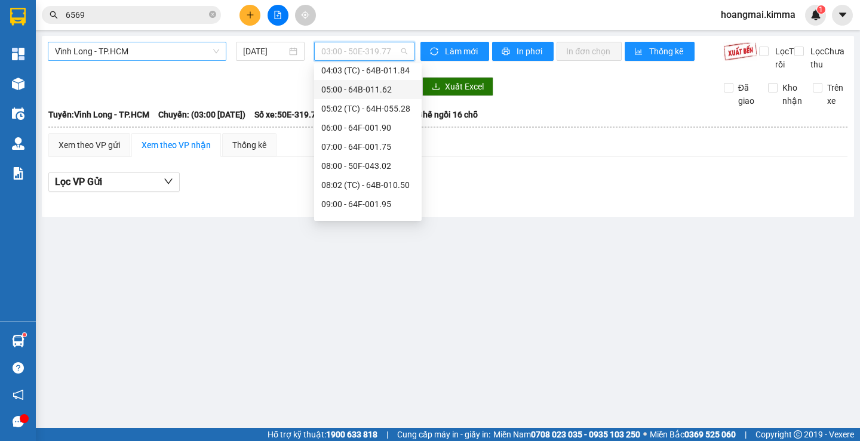
click at [185, 48] on span "Vĩnh Long - TP.HCM" at bounding box center [137, 51] width 164 height 18
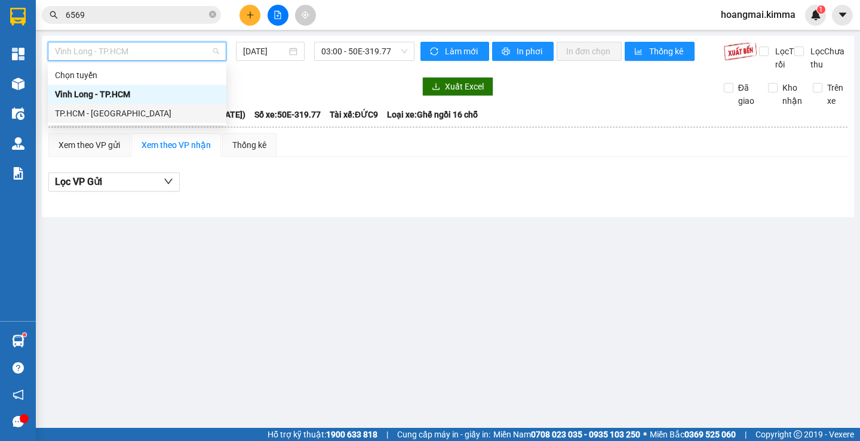
click at [156, 113] on div "TP.HCM - [GEOGRAPHIC_DATA]" at bounding box center [137, 113] width 164 height 13
type input "[DATE]"
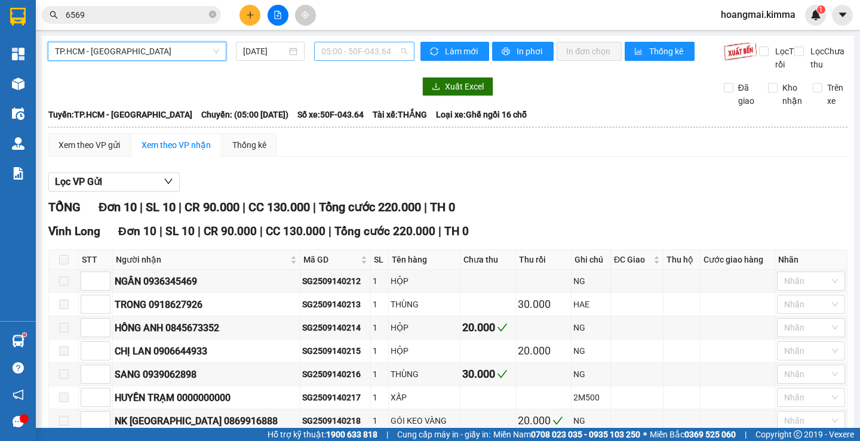
click at [329, 50] on span "05:00 - 50F-043.64" at bounding box center [364, 51] width 86 height 18
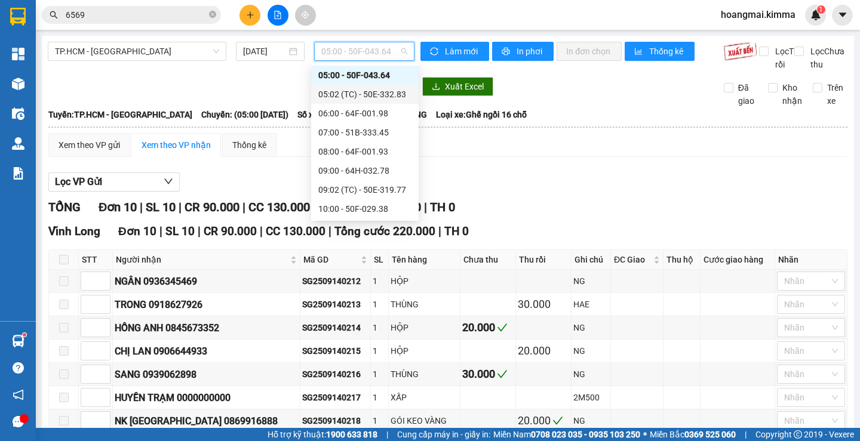
scroll to position [79, 0]
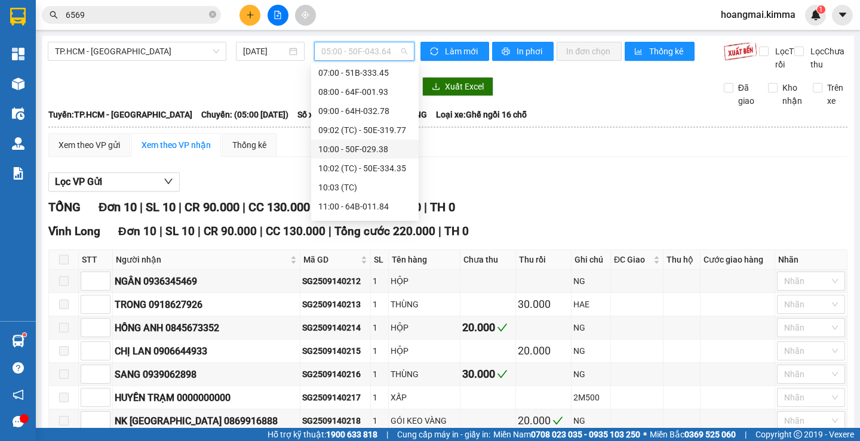
click at [368, 152] on div "10:00 - 50F-029.38" at bounding box center [364, 149] width 93 height 13
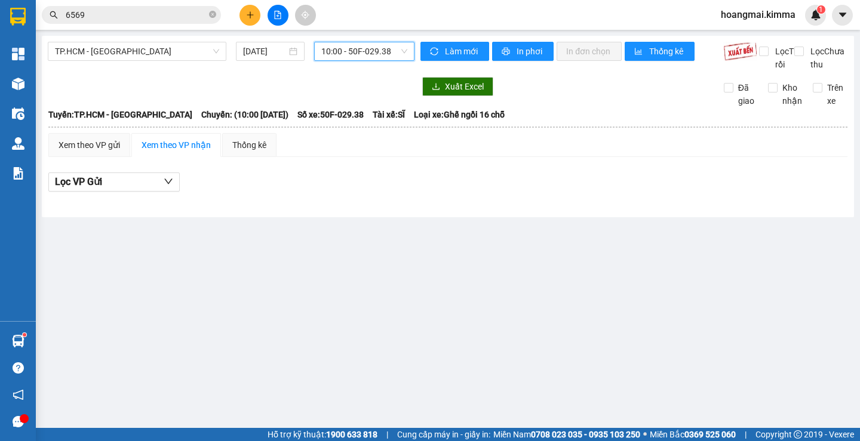
click at [353, 48] on span "10:00 - 50F-029.38" at bounding box center [364, 51] width 86 height 18
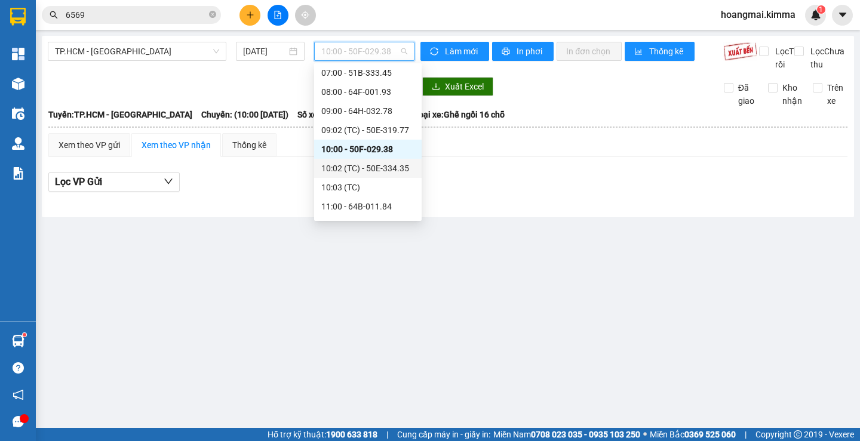
click at [374, 162] on div "10:02 (TC) - 50E-334.35" at bounding box center [367, 168] width 93 height 13
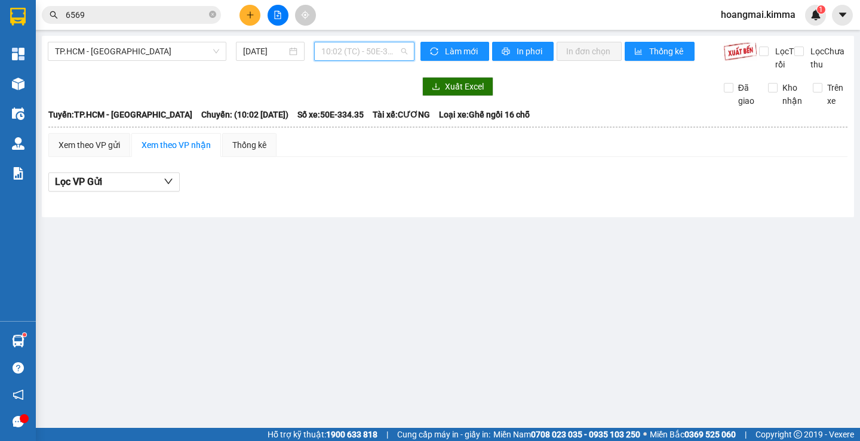
click at [347, 54] on span "10:02 (TC) - 50E-334.35" at bounding box center [364, 51] width 86 height 18
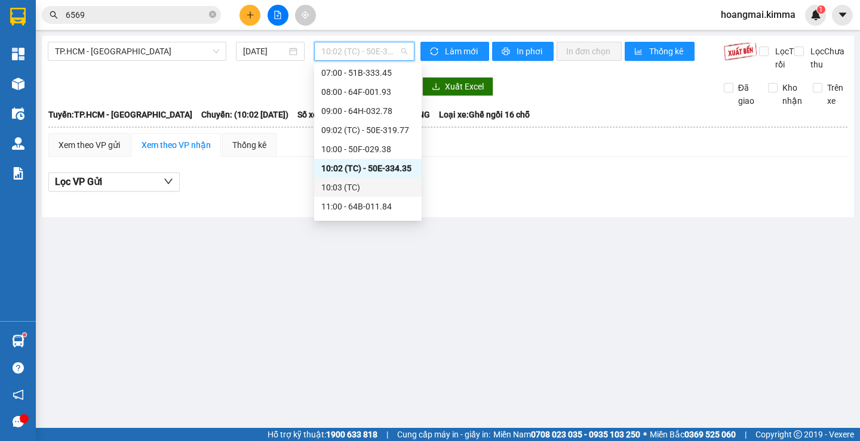
click at [373, 189] on div "10:03 (TC)" at bounding box center [367, 187] width 93 height 13
